Goal: Information Seeking & Learning: Learn about a topic

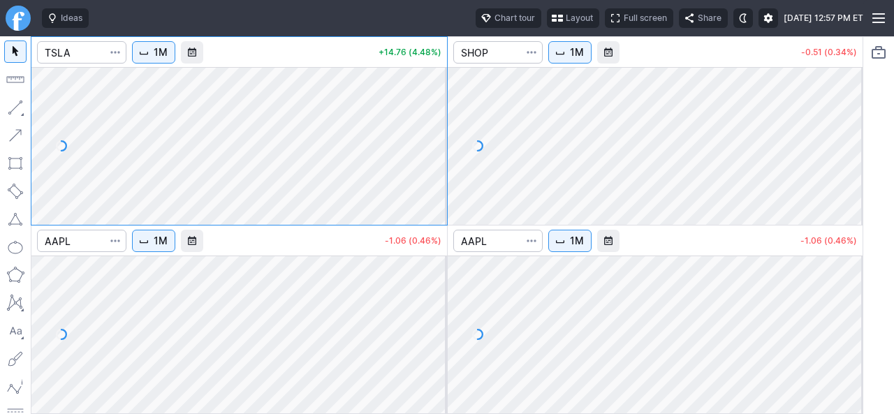
click at [547, 26] on button "Layout" at bounding box center [573, 18] width 52 height 20
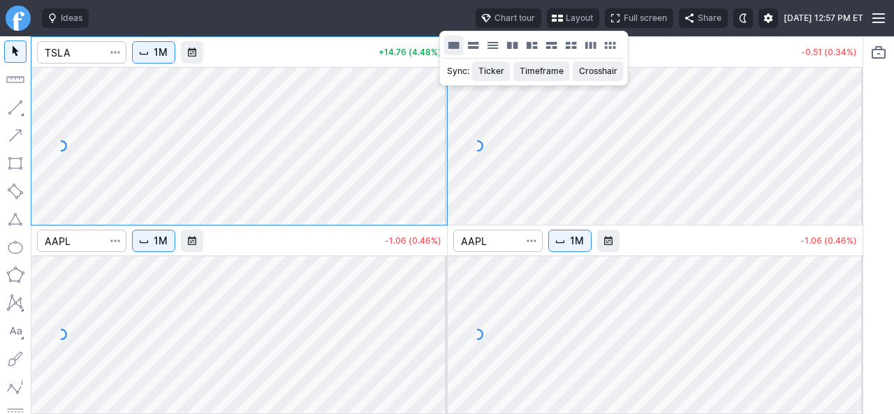
click at [454, 48] on button "Layout" at bounding box center [454, 46] width 20 height 20
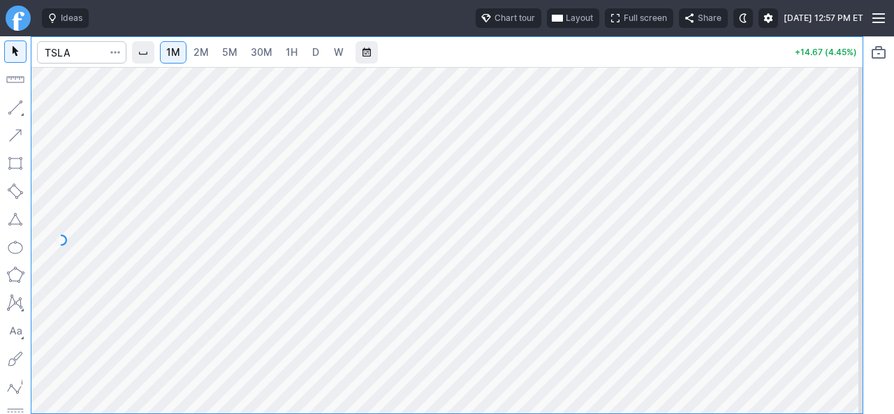
click at [233, 48] on span "5M" at bounding box center [229, 52] width 15 height 12
click at [82, 48] on input "Search" at bounding box center [81, 52] width 89 height 22
click at [288, 52] on span "D" at bounding box center [288, 52] width 7 height 12
drag, startPoint x: 855, startPoint y: 307, endPoint x: 858, endPoint y: 258, distance: 49.0
click at [858, 258] on div at bounding box center [848, 237] width 29 height 312
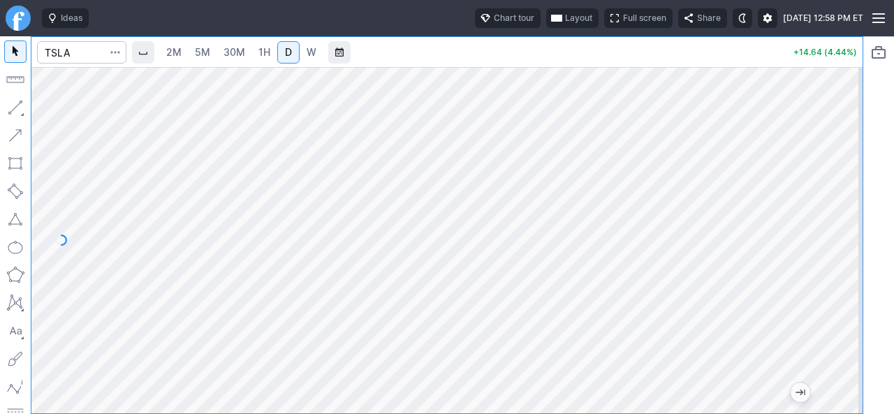
drag, startPoint x: 838, startPoint y: 268, endPoint x: 841, endPoint y: 238, distance: 29.5
click at [841, 238] on div at bounding box center [848, 237] width 29 height 312
drag, startPoint x: 851, startPoint y: 325, endPoint x: 849, endPoint y: 309, distance: 16.2
click at [849, 309] on div at bounding box center [848, 237] width 29 height 312
